Goal: Task Accomplishment & Management: Use online tool/utility

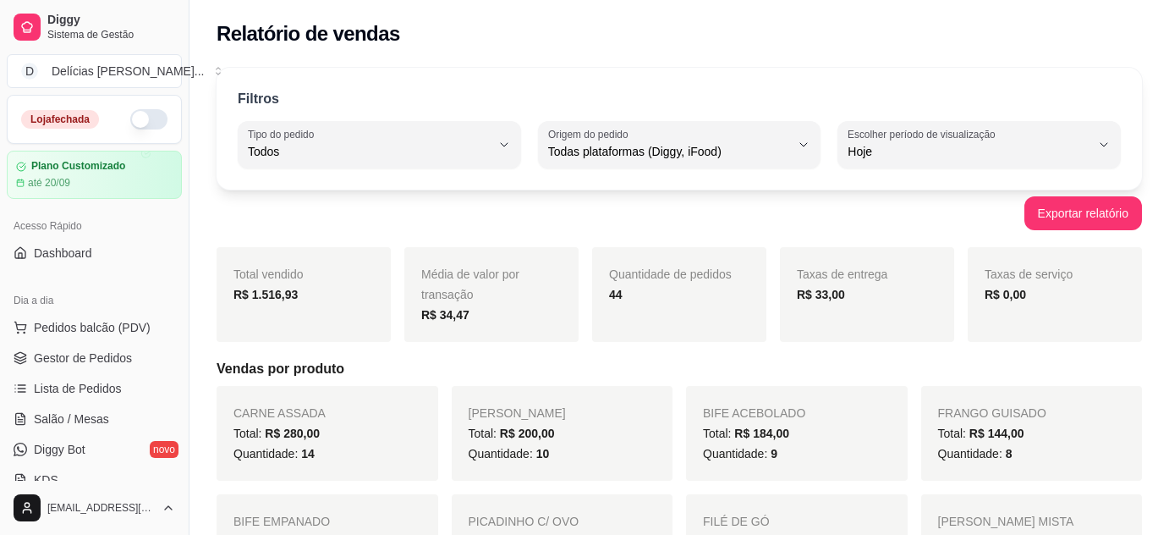
select select "ALL"
select select "0"
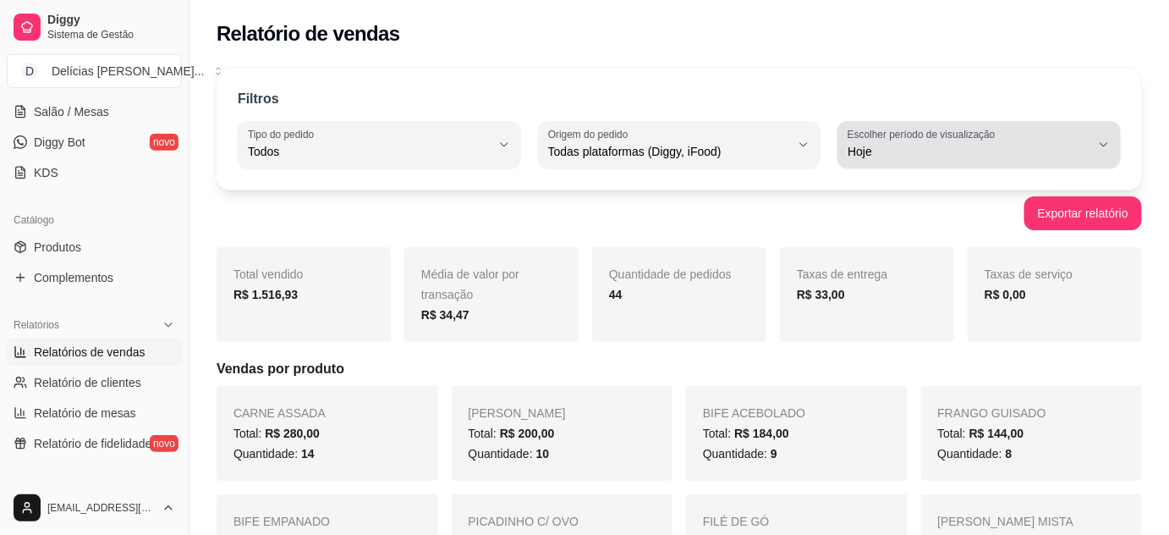
click at [922, 163] on button "Escolher período de visualização Hoje" at bounding box center [978, 144] width 283 height 47
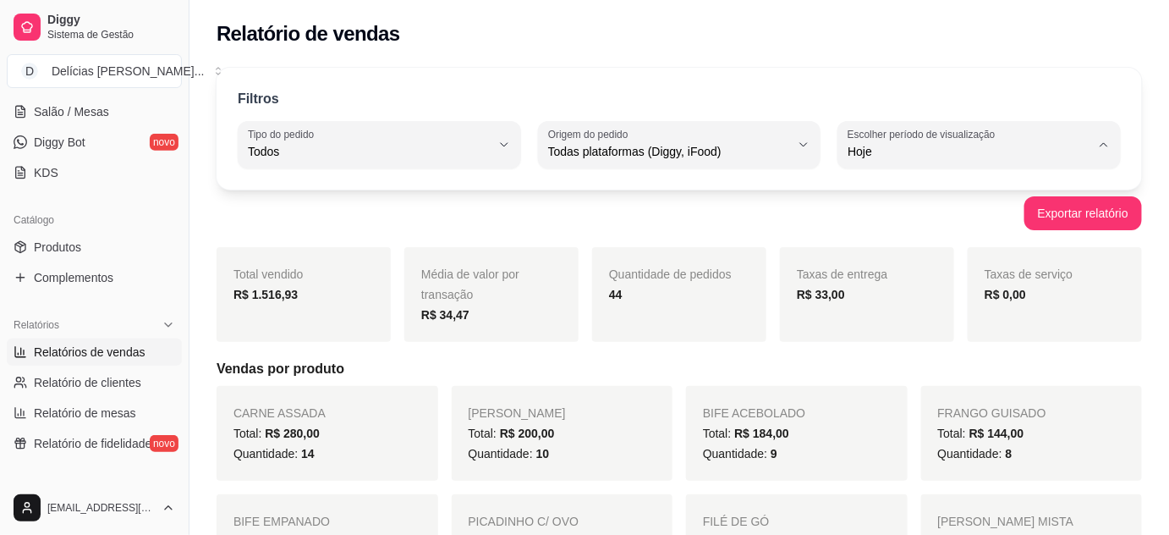
click at [877, 211] on span "Ontem" at bounding box center [972, 219] width 230 height 16
type input "1"
select select "1"
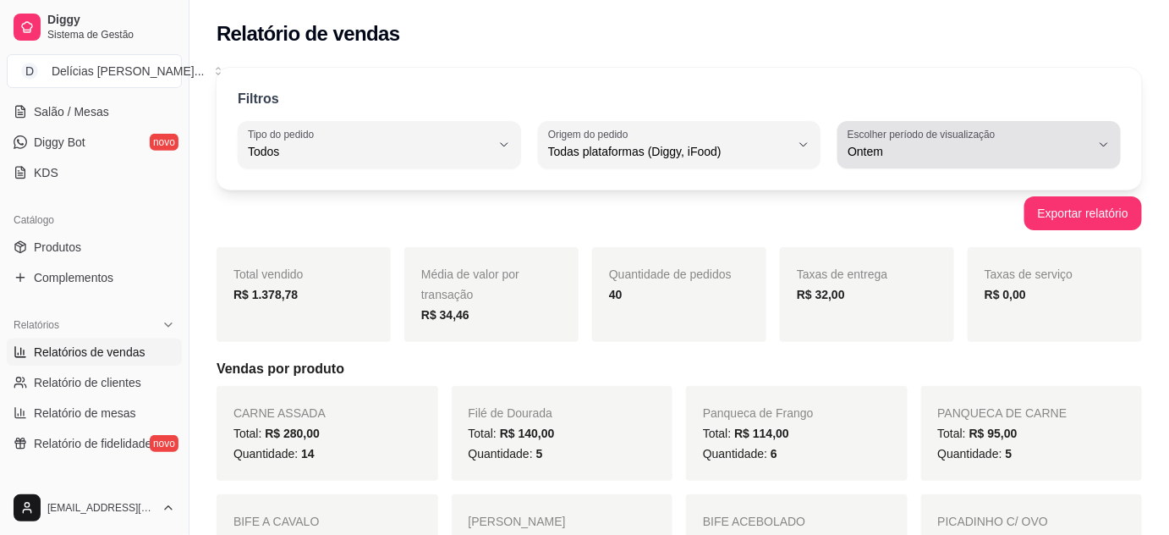
click at [1101, 142] on icon "button" at bounding box center [1104, 145] width 14 height 14
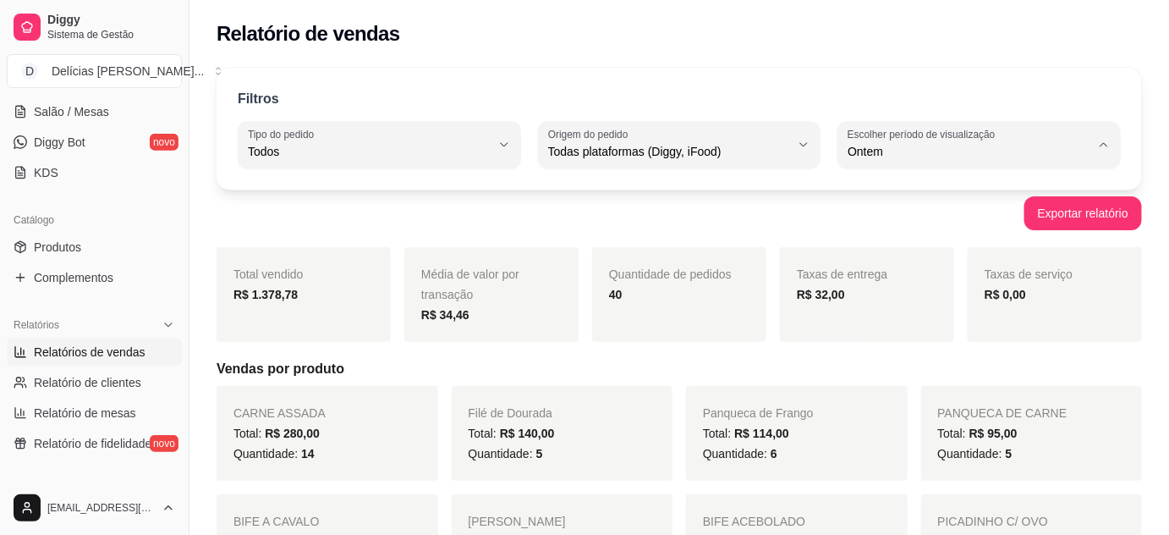
click at [908, 359] on span "Customizado" at bounding box center [972, 356] width 230 height 16
type input "-1"
select select "-1"
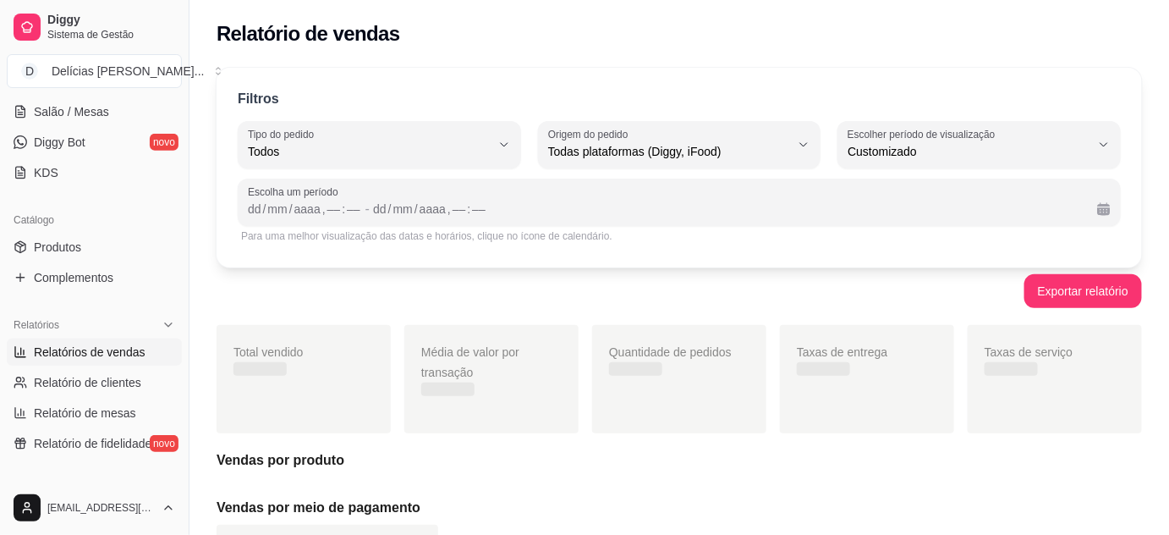
scroll to position [15, 0]
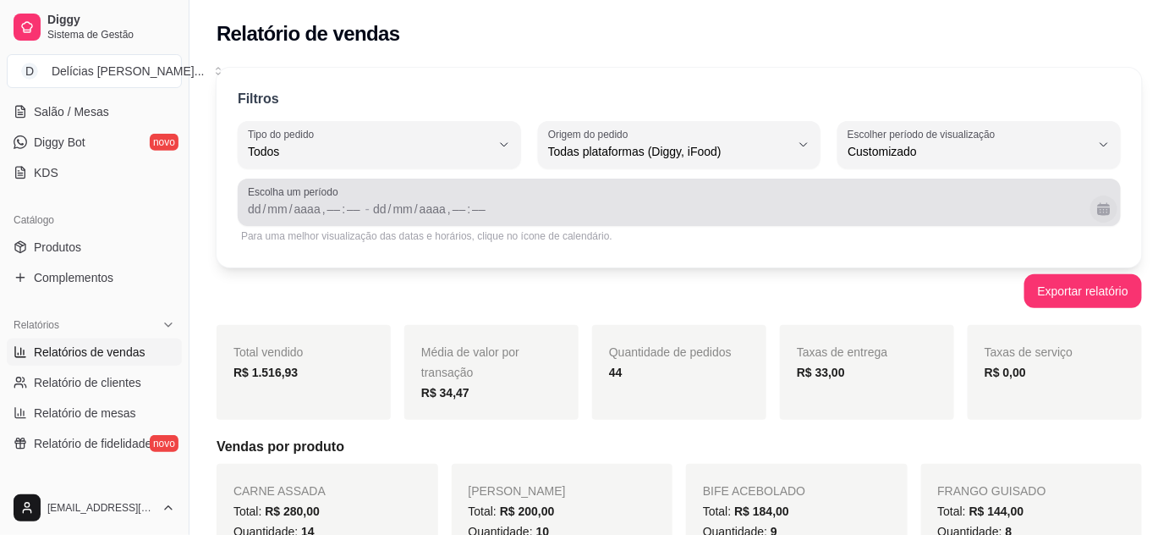
click at [1100, 210] on button "Calendário" at bounding box center [1103, 208] width 27 height 27
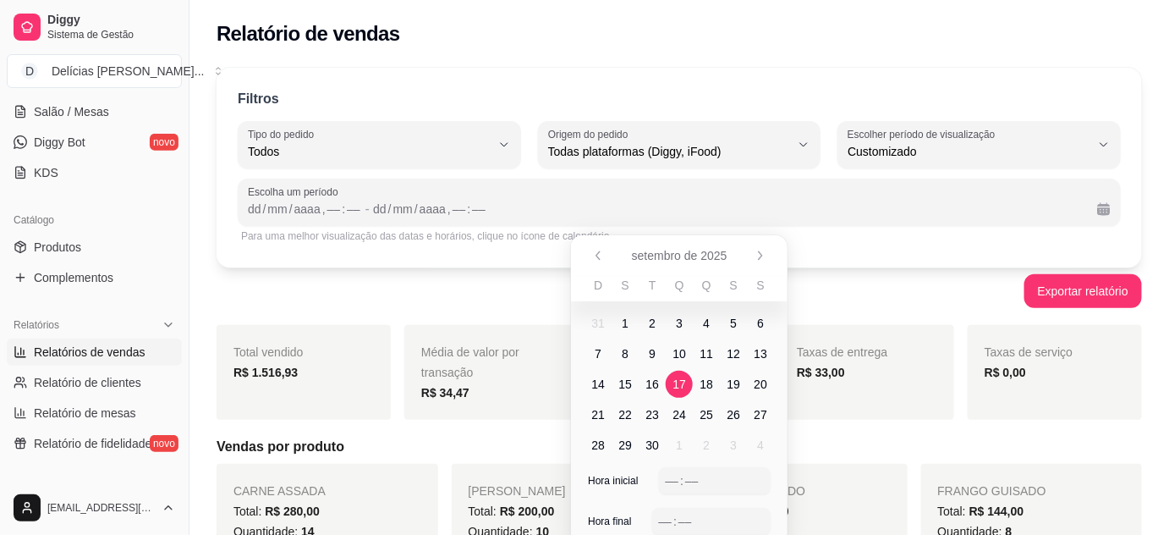
click at [683, 387] on span "17" at bounding box center [679, 384] width 14 height 17
click at [670, 475] on div "––" at bounding box center [672, 480] width 17 height 17
click at [672, 513] on div "––" at bounding box center [665, 521] width 17 height 17
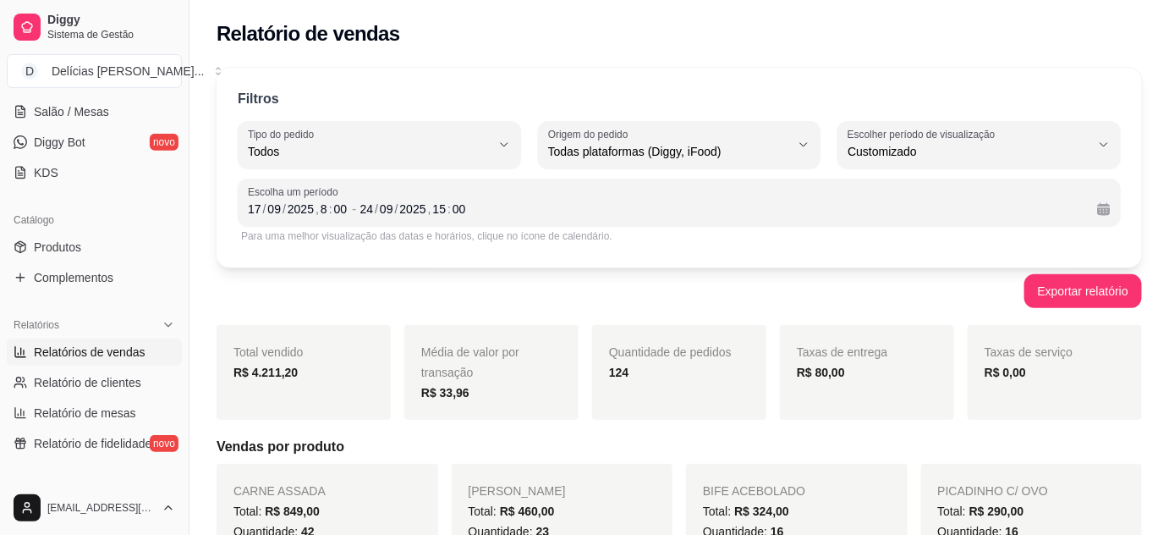
click at [373, 206] on div "/" at bounding box center [376, 208] width 7 height 17
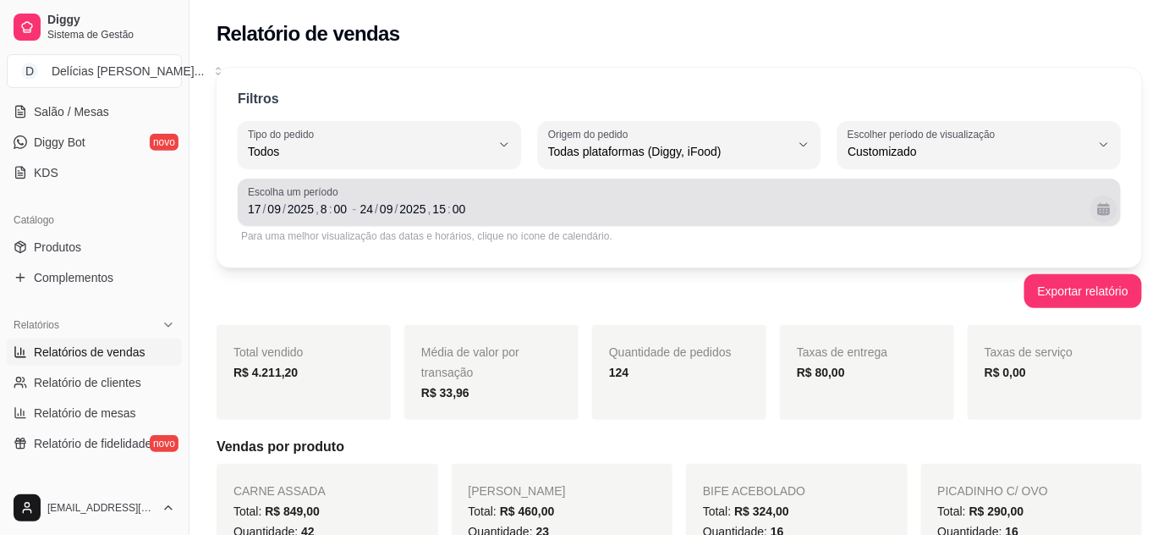
click at [1102, 206] on button "Calendário" at bounding box center [1103, 208] width 27 height 27
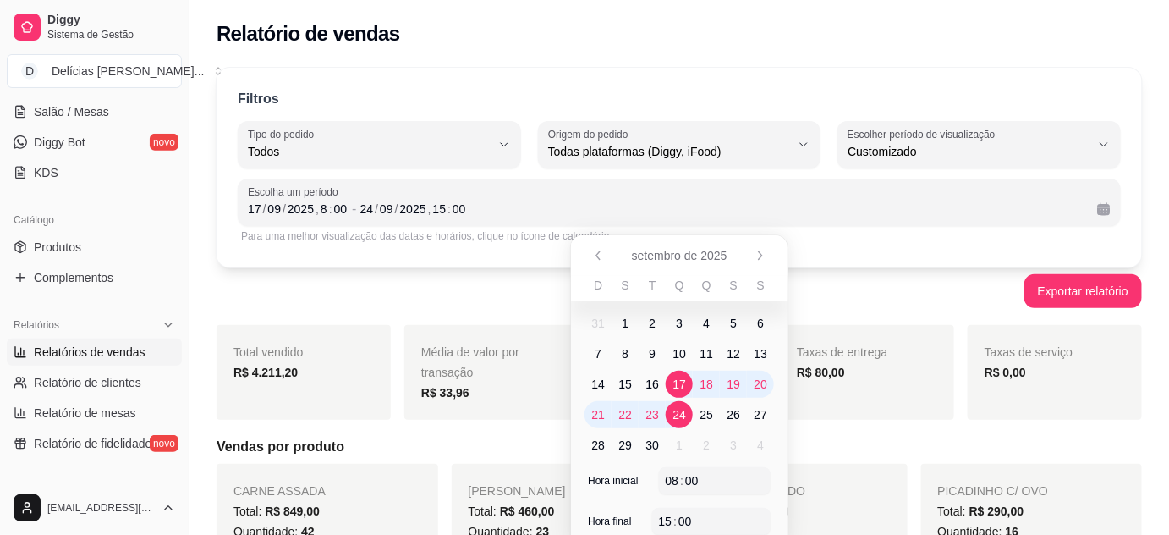
click at [681, 380] on span "17" at bounding box center [679, 384] width 14 height 17
click at [681, 383] on span "17" at bounding box center [679, 384] width 14 height 17
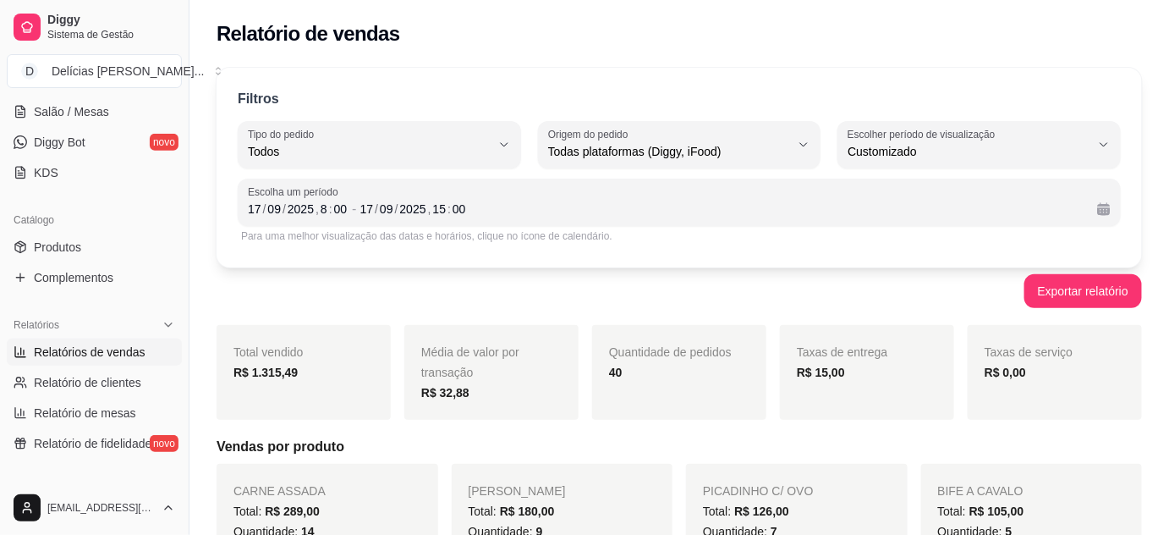
click at [545, 298] on div "Exportar relatório" at bounding box center [679, 291] width 925 height 34
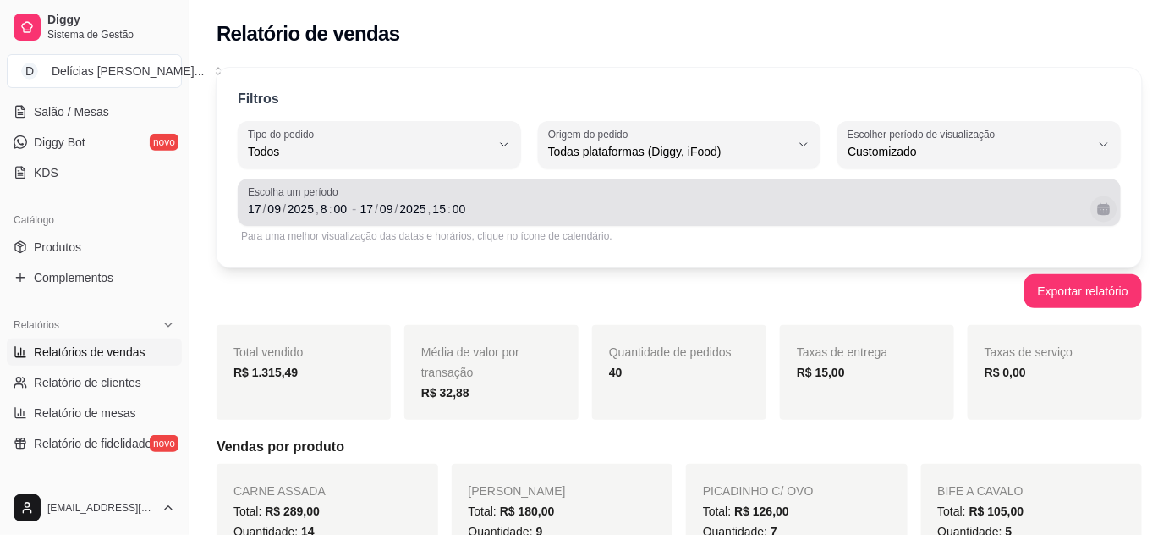
click at [1099, 211] on button "Calendário" at bounding box center [1103, 208] width 26 height 26
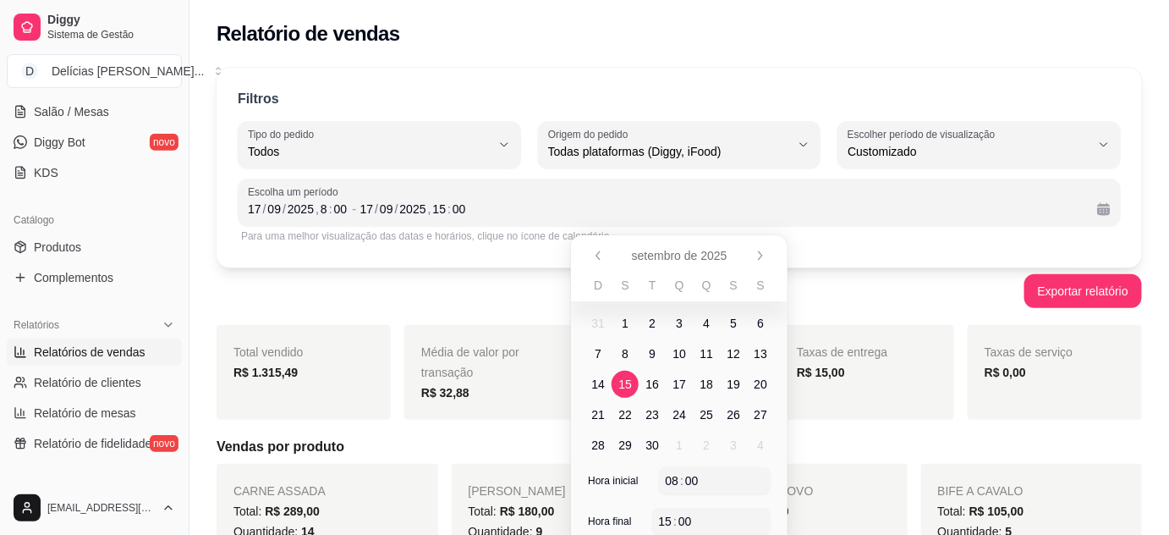
click at [623, 384] on span "15" at bounding box center [625, 384] width 14 height 17
click at [623, 383] on span "15" at bounding box center [625, 384] width 14 height 17
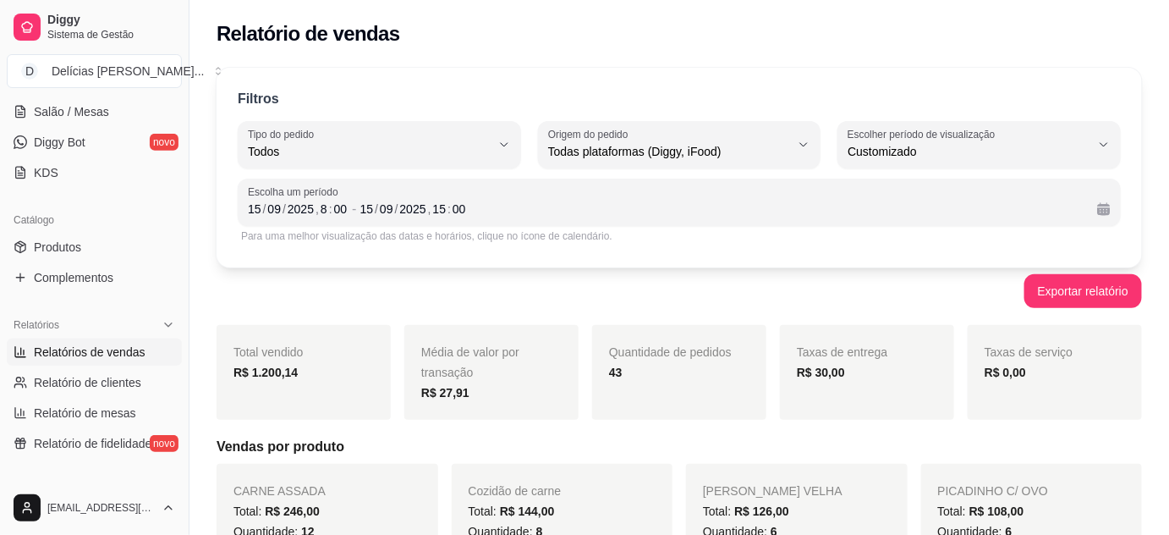
click at [497, 297] on div "Exportar relatório" at bounding box center [679, 291] width 925 height 34
